Goal: Information Seeking & Learning: Learn about a topic

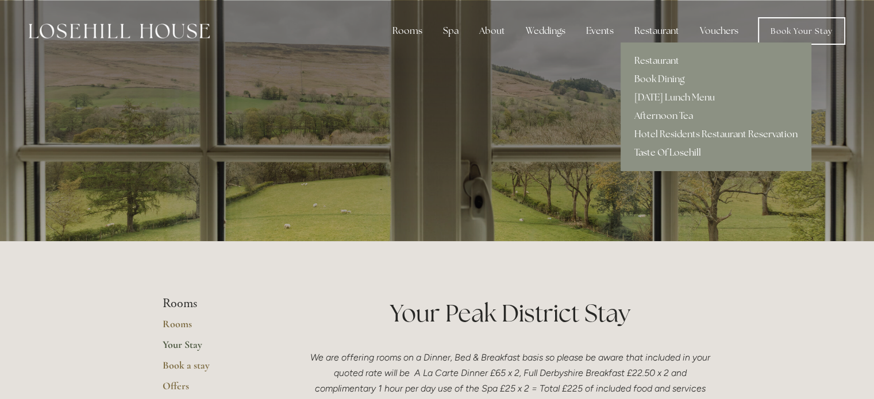
click at [659, 147] on link "Taste Of Losehill" at bounding box center [715, 153] width 191 height 18
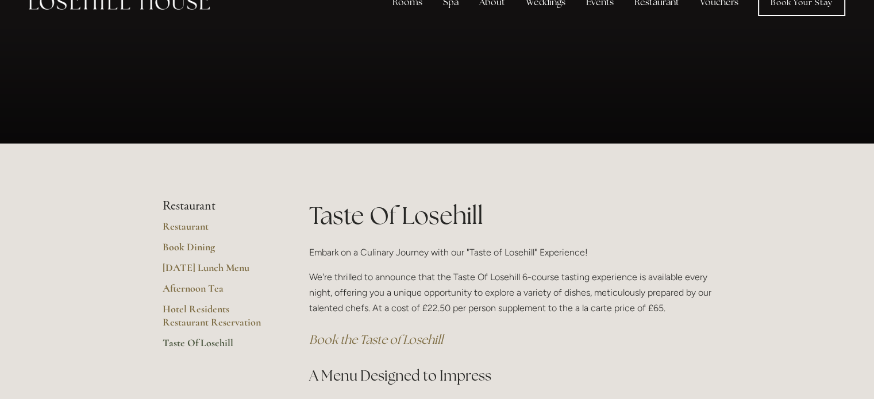
scroll to position [29, 0]
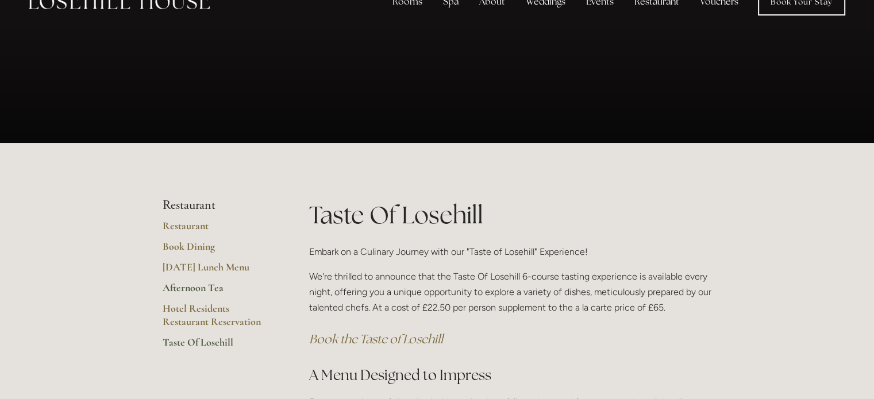
click at [179, 294] on link "Afternoon Tea" at bounding box center [218, 291] width 110 height 21
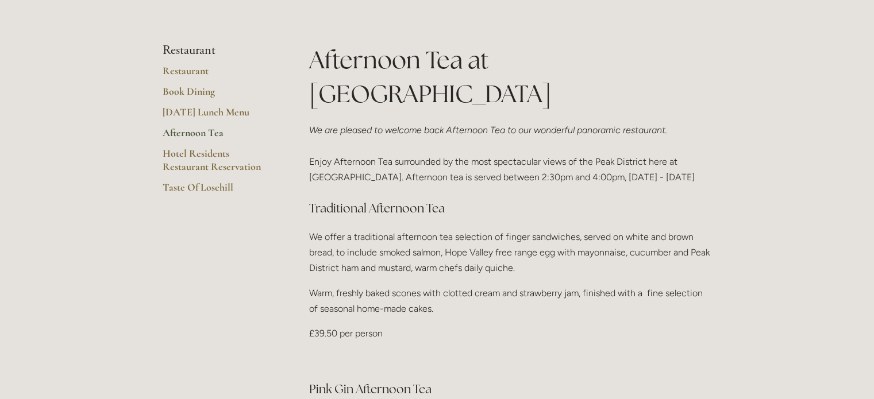
scroll to position [226, 0]
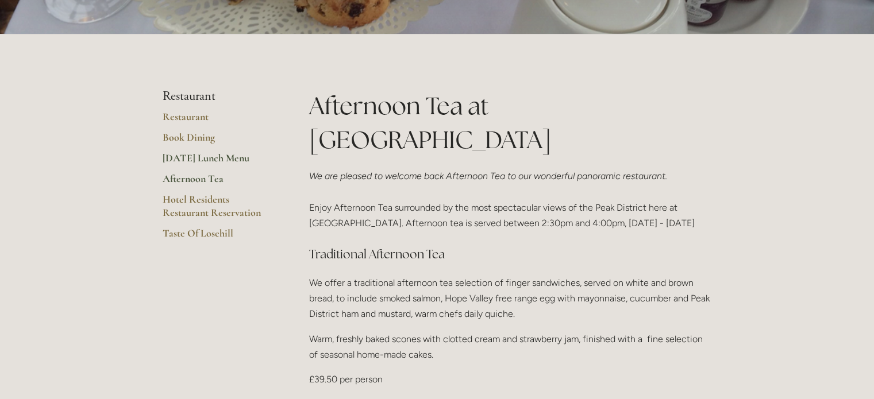
click at [210, 166] on link "[DATE] Lunch Menu" at bounding box center [218, 162] width 110 height 21
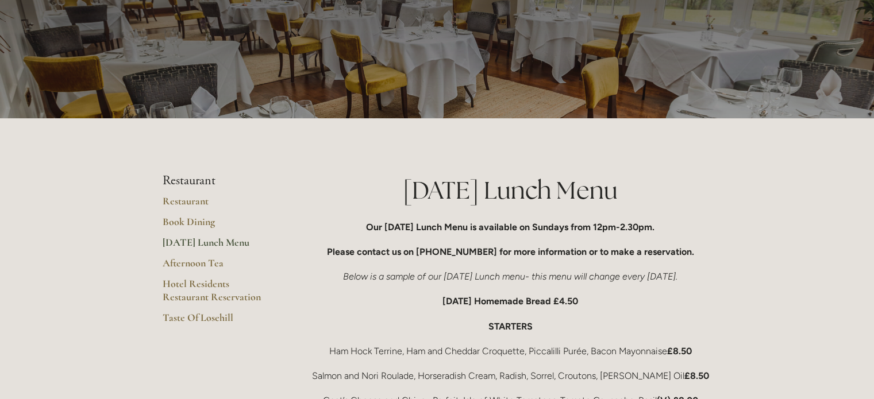
scroll to position [53, 0]
click at [202, 222] on link "Book Dining" at bounding box center [218, 226] width 110 height 21
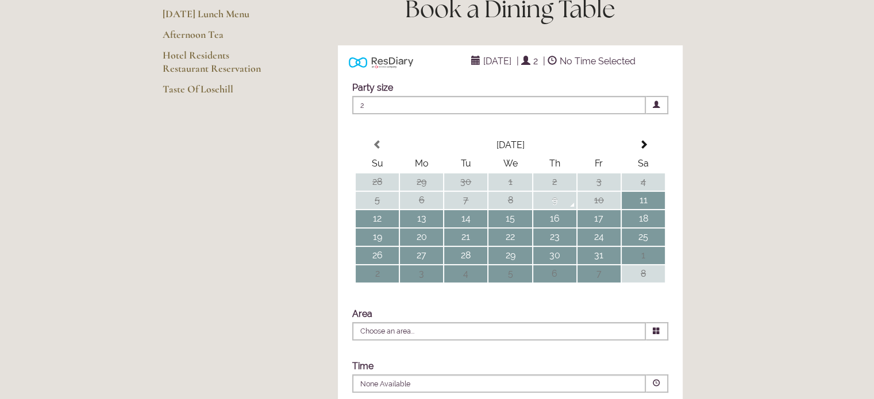
scroll to position [18, 0]
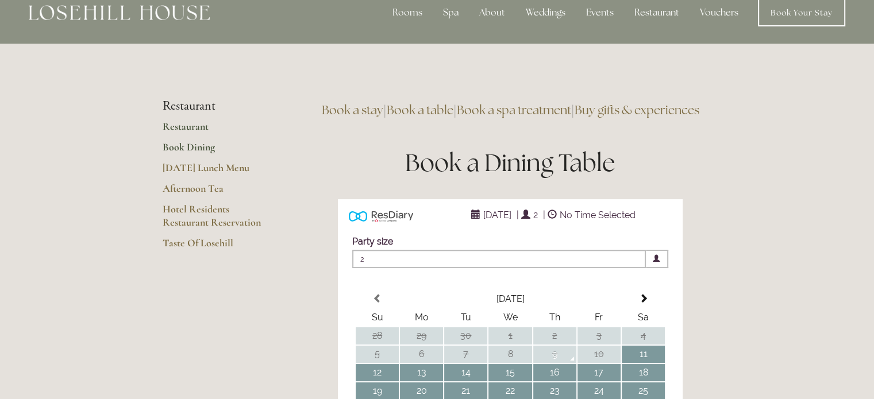
click at [170, 128] on link "Restaurant" at bounding box center [218, 130] width 110 height 21
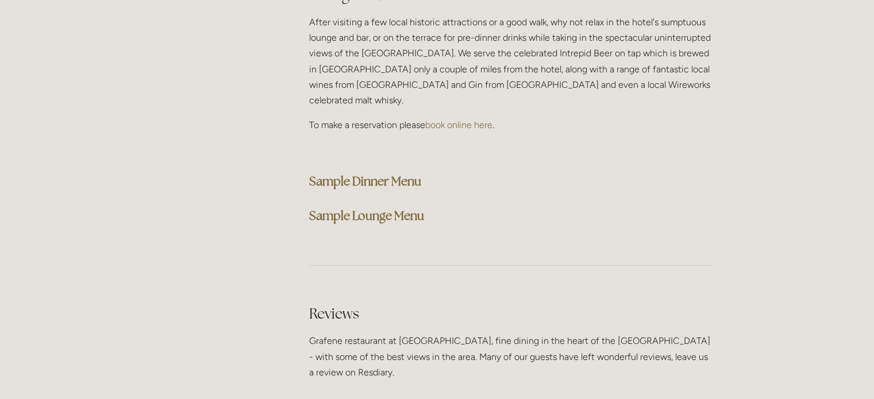
scroll to position [2991, 0]
click at [332, 173] on strong "Sample Dinner Menu" at bounding box center [365, 181] width 112 height 16
click at [340, 208] on strong "Sample Lounge Menu" at bounding box center [366, 216] width 115 height 16
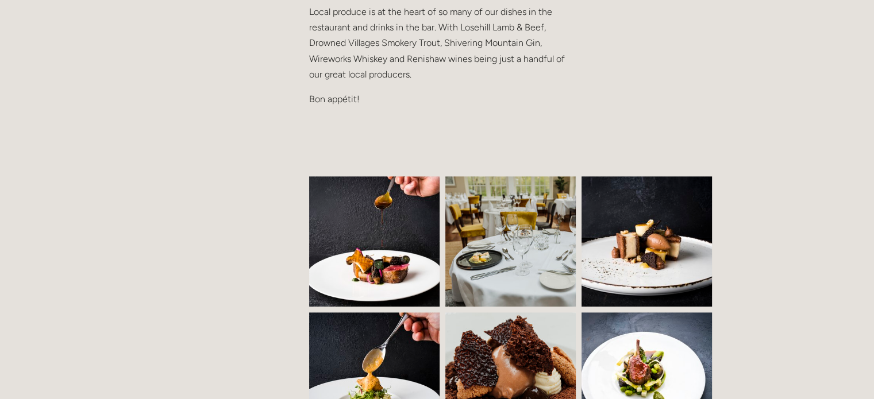
scroll to position [731, 0]
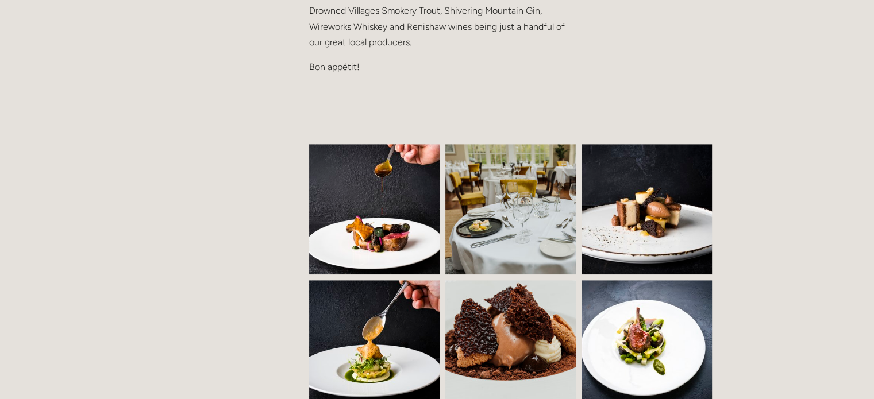
click at [617, 213] on img at bounding box center [646, 209] width 196 height 130
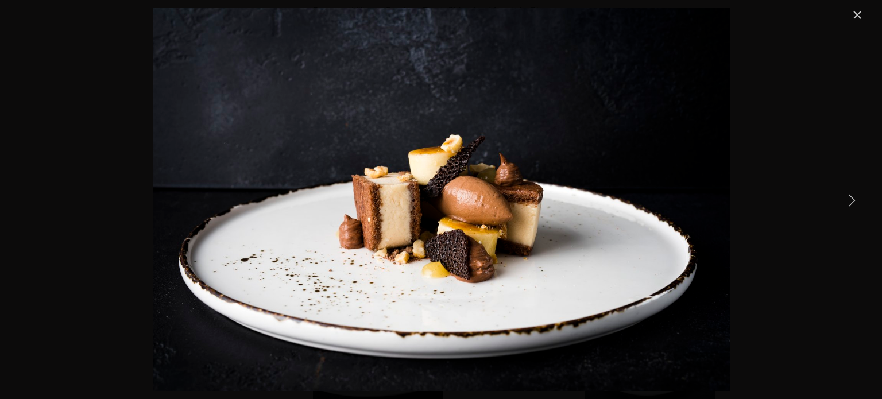
click at [851, 197] on link "Next Item" at bounding box center [851, 199] width 25 height 25
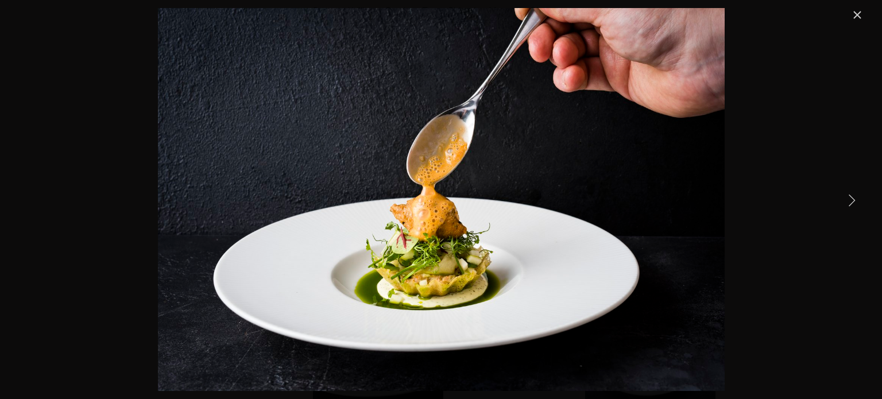
click at [851, 197] on link "Next Item" at bounding box center [851, 199] width 25 height 25
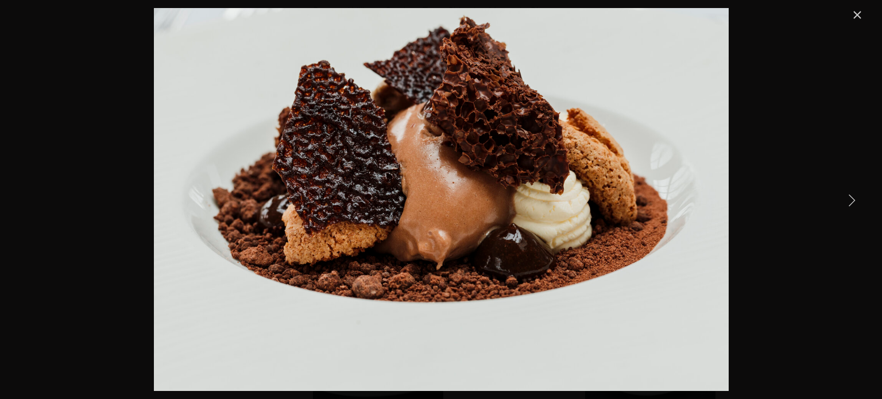
click at [851, 197] on link "Next Item" at bounding box center [851, 199] width 25 height 25
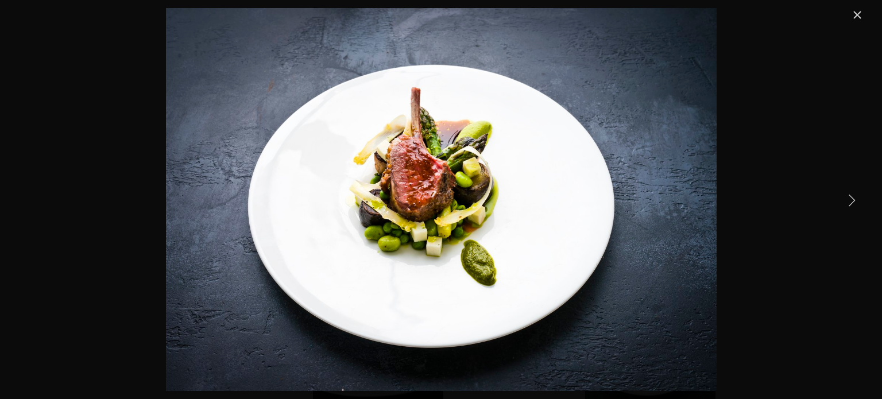
click at [851, 197] on link "Next Item" at bounding box center [851, 199] width 25 height 25
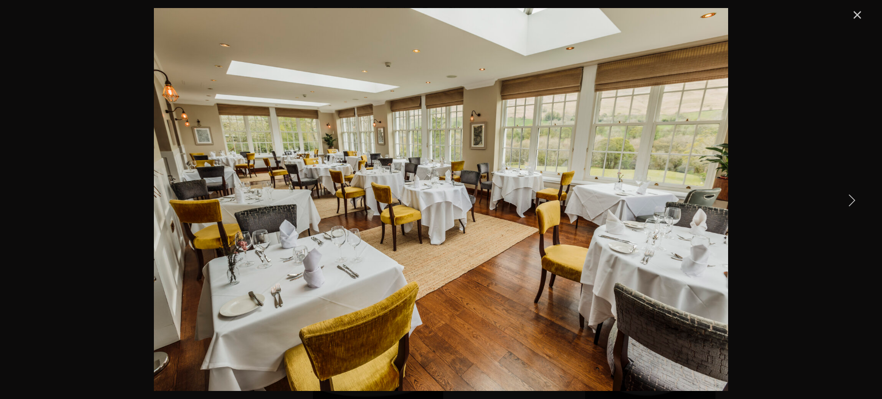
click at [851, 197] on link "Next Item" at bounding box center [851, 199] width 25 height 25
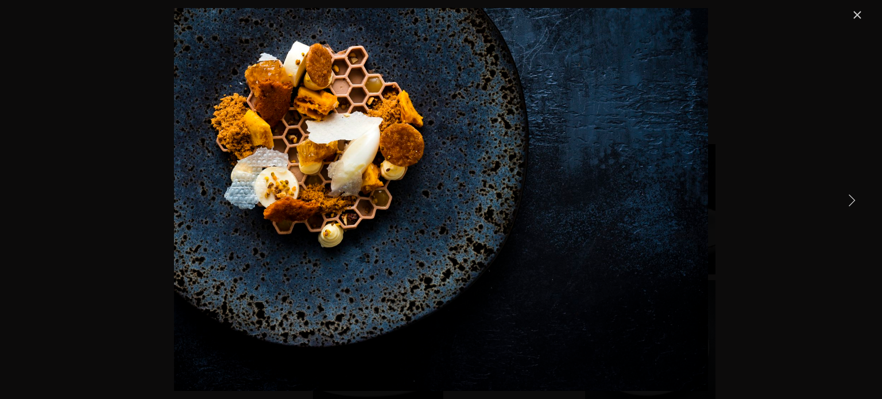
click at [851, 197] on link "Next Item" at bounding box center [851, 199] width 25 height 25
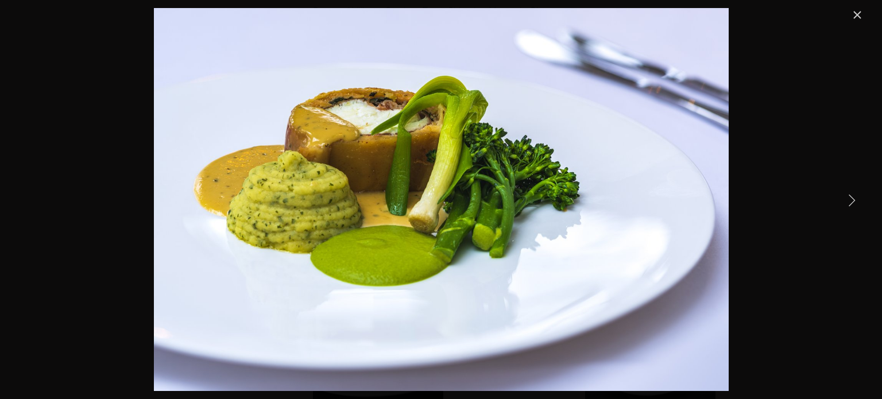
click at [851, 197] on link "Next Item" at bounding box center [851, 199] width 25 height 25
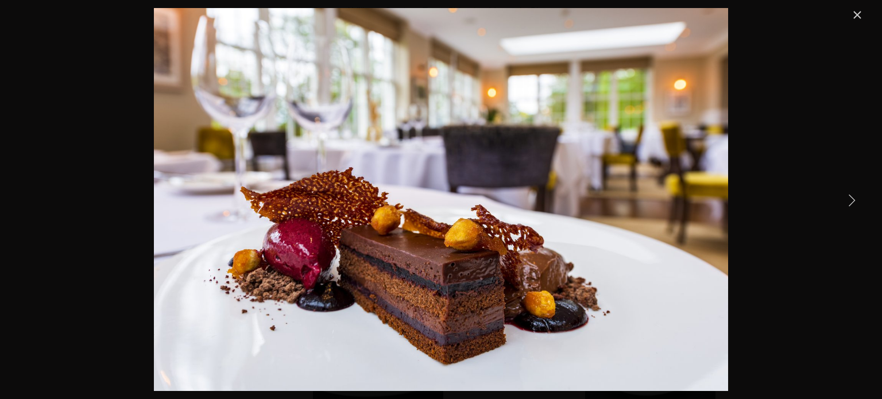
click at [851, 197] on link "Next Item" at bounding box center [851, 199] width 25 height 25
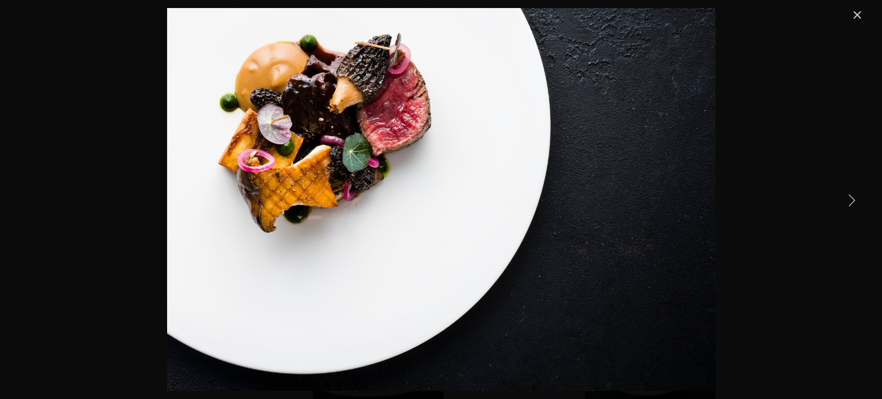
click at [851, 197] on link "Next Item" at bounding box center [851, 199] width 25 height 25
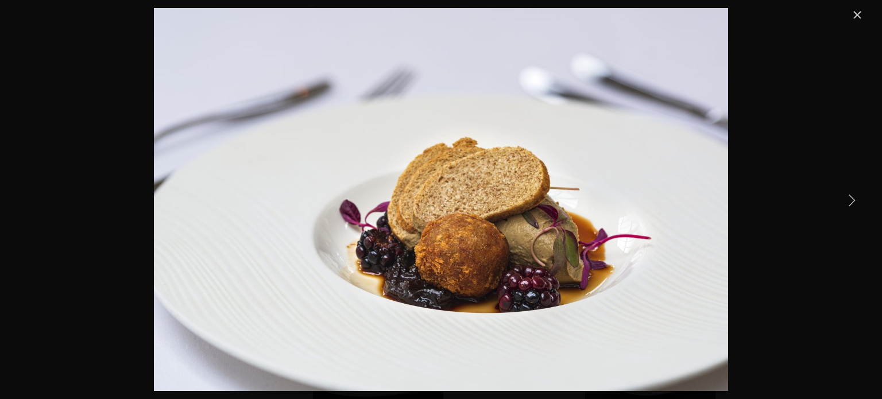
click at [857, 25] on div "Gallery" at bounding box center [441, 199] width 847 height 383
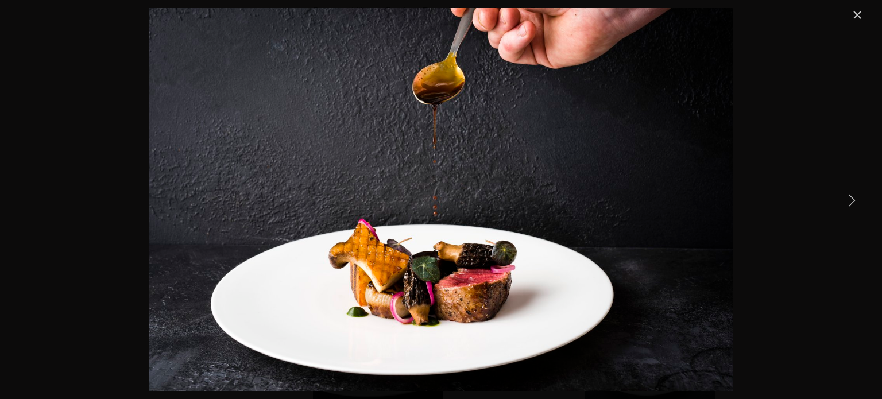
click at [852, 61] on div "Gallery" at bounding box center [441, 199] width 847 height 383
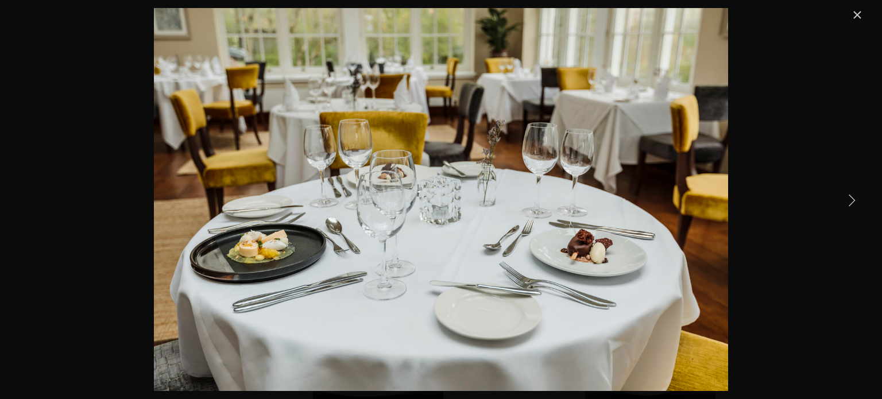
click at [852, 76] on div "Gallery" at bounding box center [441, 199] width 847 height 383
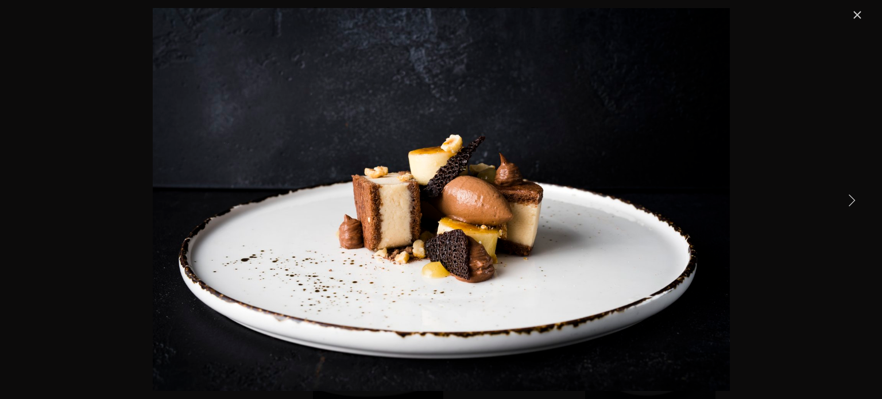
click at [858, 73] on div "Gallery" at bounding box center [441, 199] width 847 height 383
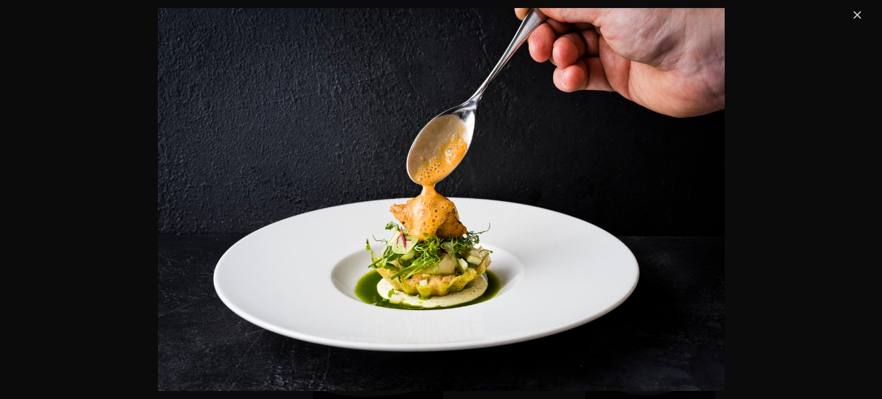
click at [859, 20] on link "Close" at bounding box center [858, 15] width 14 height 14
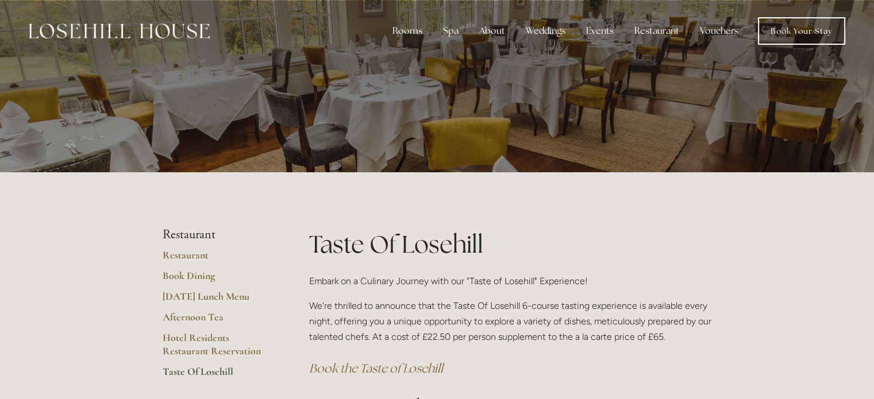
click at [172, 28] on img at bounding box center [119, 31] width 181 height 15
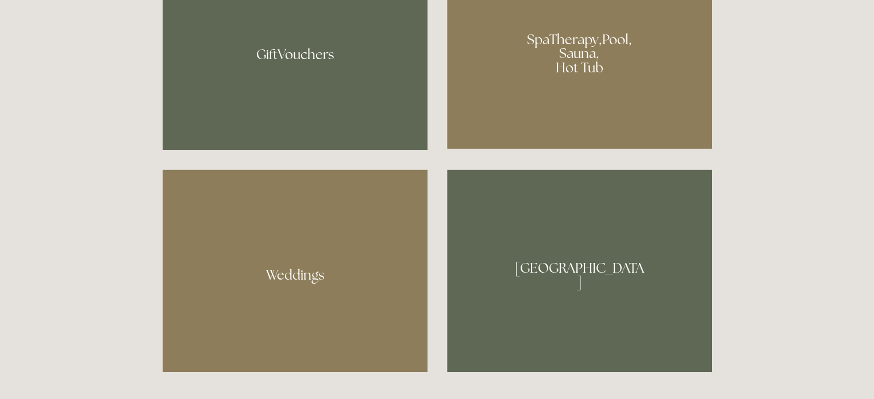
scroll to position [986, 0]
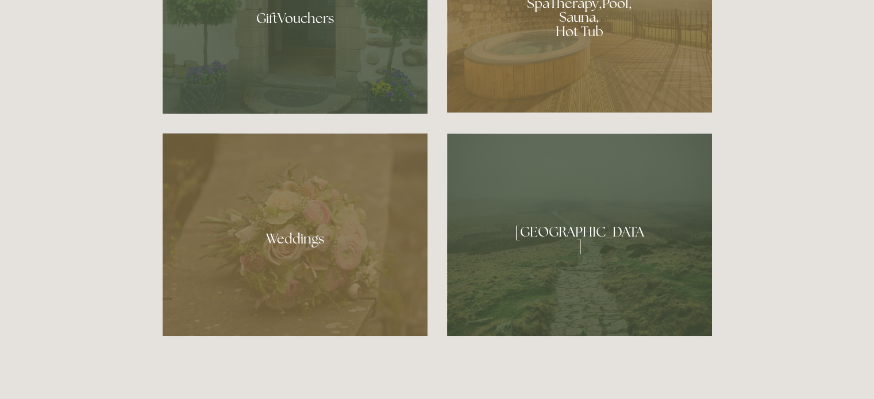
click at [581, 252] on div at bounding box center [579, 234] width 265 height 203
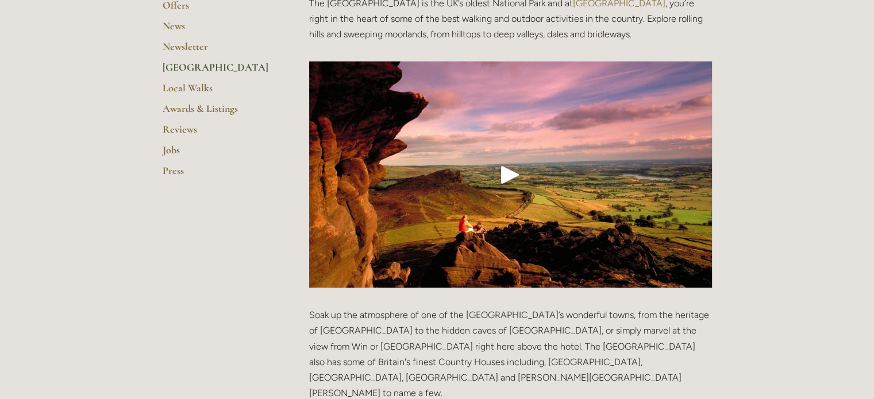
scroll to position [311, 0]
click at [499, 161] on div "Play" at bounding box center [510, 175] width 28 height 28
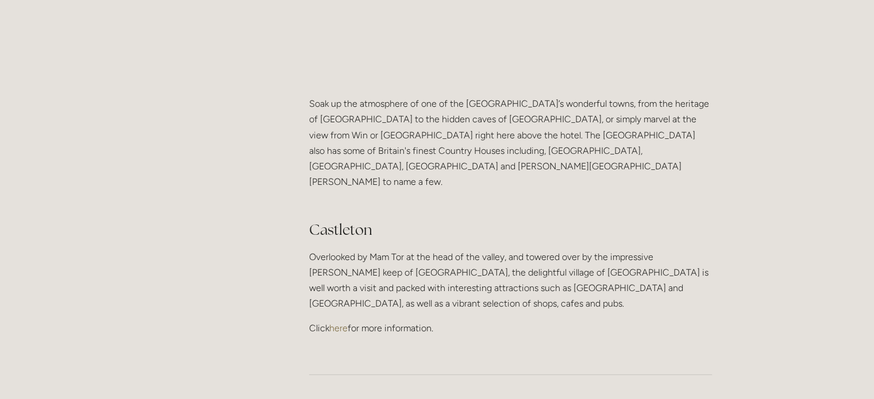
scroll to position [568, 0]
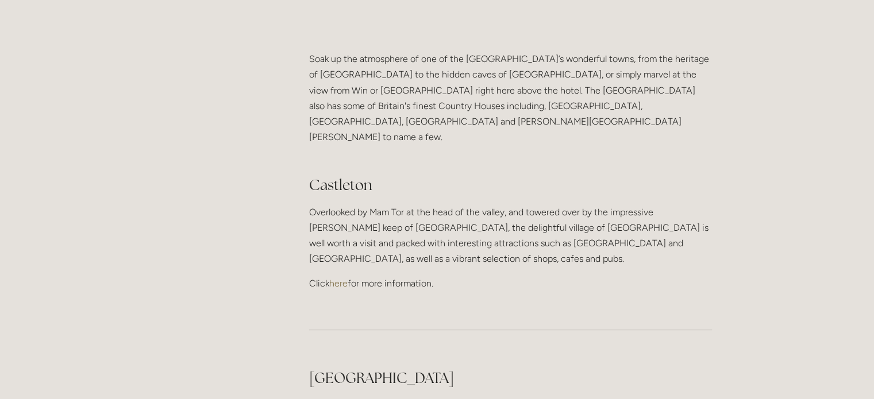
click at [338, 278] on link "here" at bounding box center [338, 283] width 18 height 11
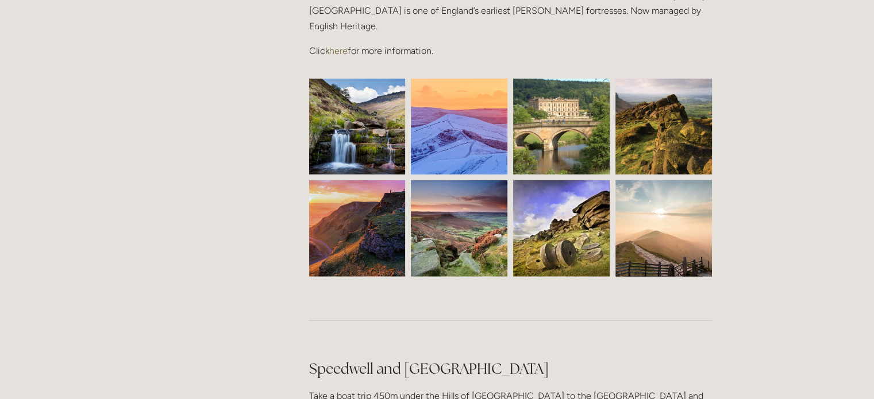
scroll to position [2892, 0]
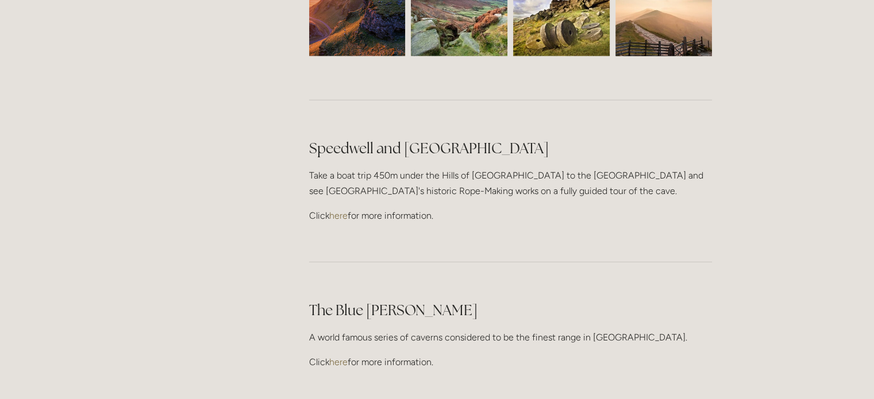
scroll to position [3114, 0]
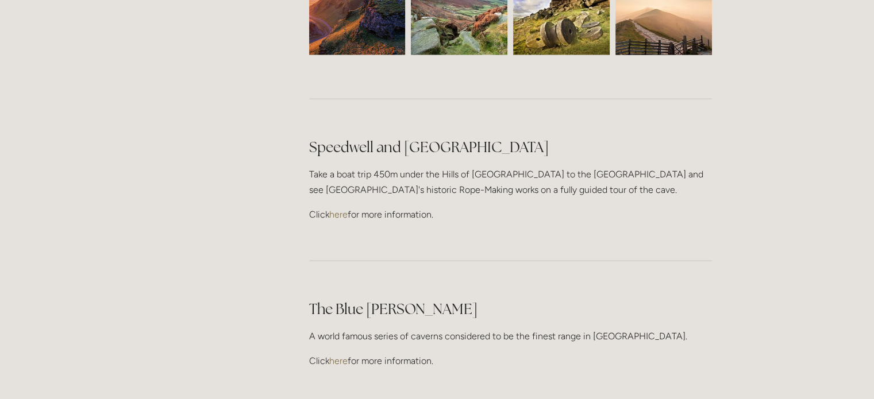
click at [347, 356] on link "here" at bounding box center [338, 361] width 18 height 11
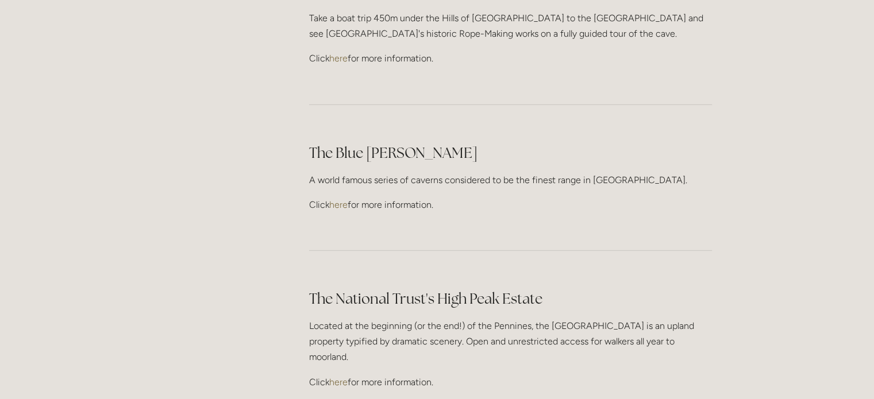
scroll to position [3298, 0]
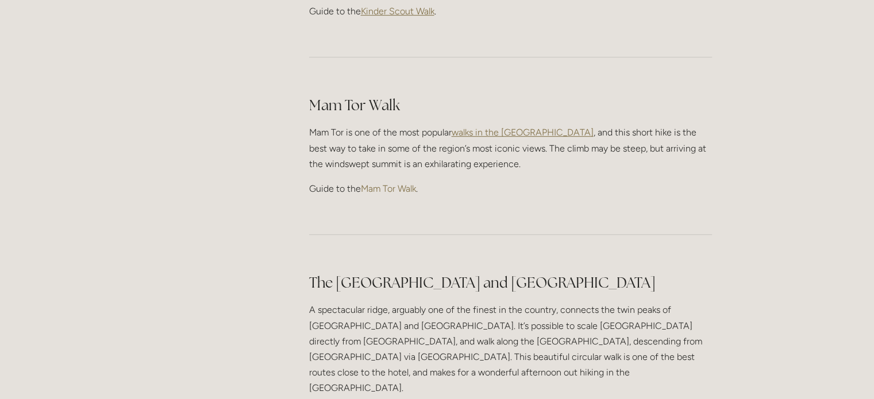
scroll to position [666, 0]
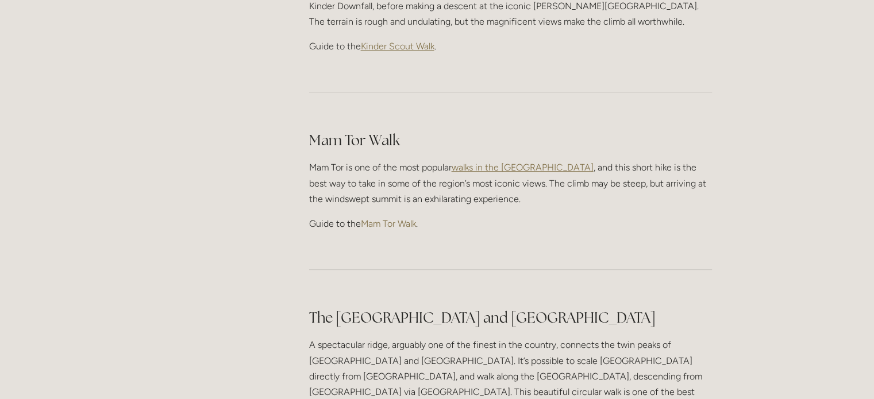
click at [368, 218] on link "Mam Tor Walk" at bounding box center [388, 223] width 55 height 11
